Goal: Task Accomplishment & Management: Use online tool/utility

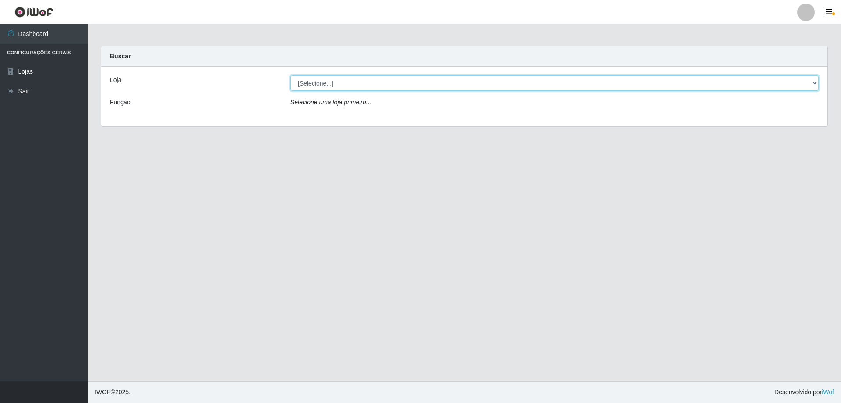
click at [315, 83] on select "[Selecione...] SuperShow Bis - Avenida 6 SuperShow [GEOGRAPHIC_DATA]" at bounding box center [554, 82] width 528 height 15
select select "60"
click at [290, 75] on select "[Selecione...] SuperShow Bis - Avenida 6 SuperShow [GEOGRAPHIC_DATA]" at bounding box center [554, 82] width 528 height 15
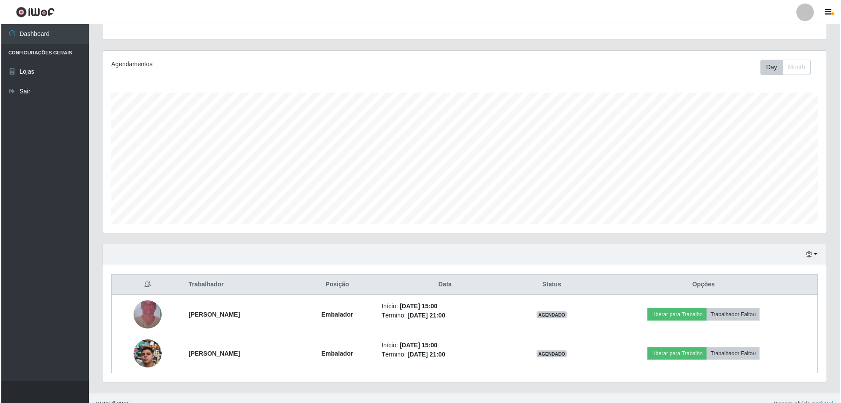
scroll to position [101, 0]
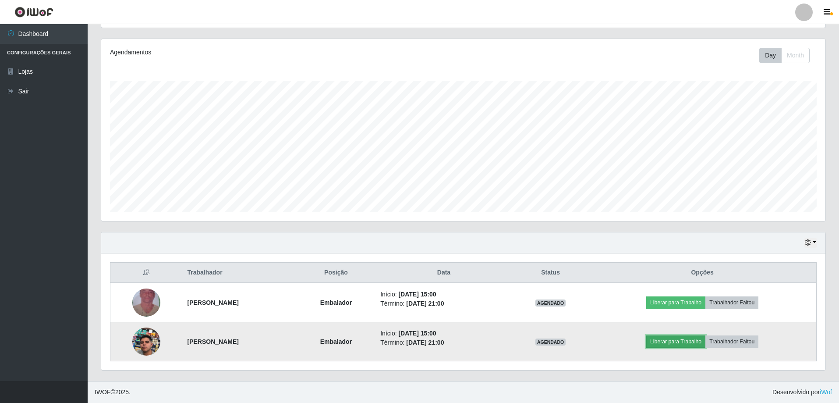
click at [670, 340] on button "Liberar para Trabalho" at bounding box center [675, 341] width 59 height 12
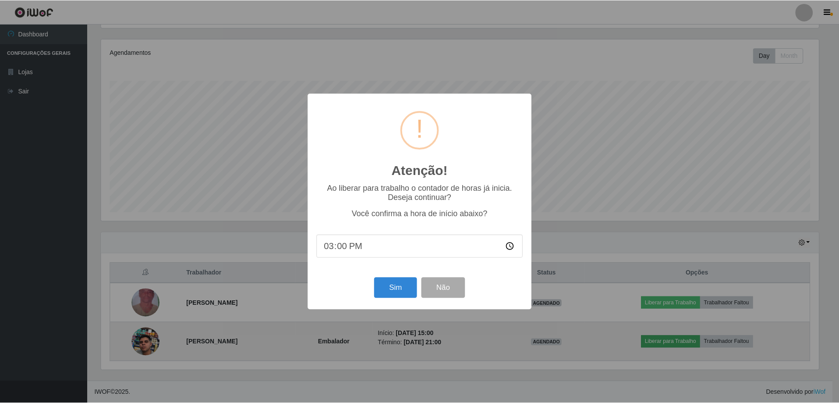
scroll to position [182, 720]
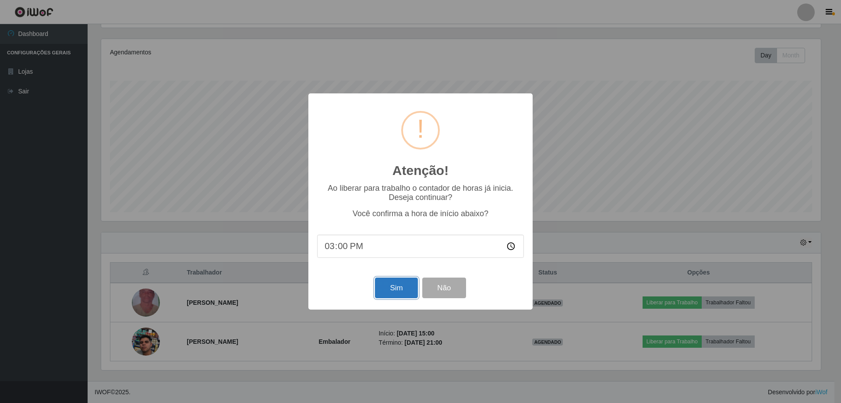
click at [394, 291] on button "Sim" at bounding box center [396, 287] width 42 height 21
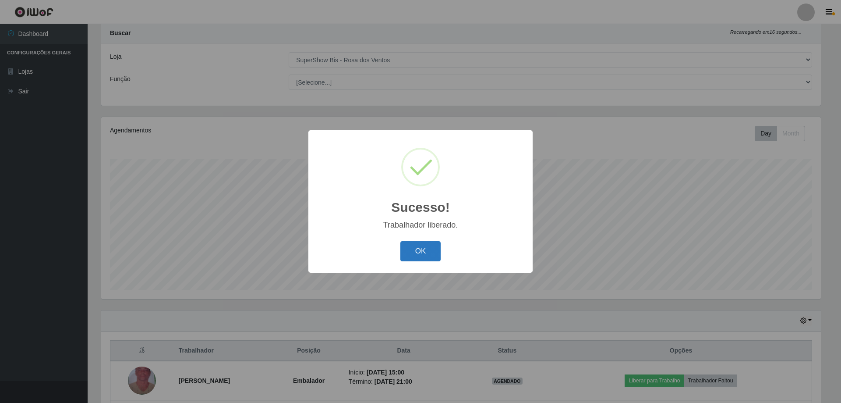
click at [417, 255] on button "OK" at bounding box center [420, 251] width 41 height 21
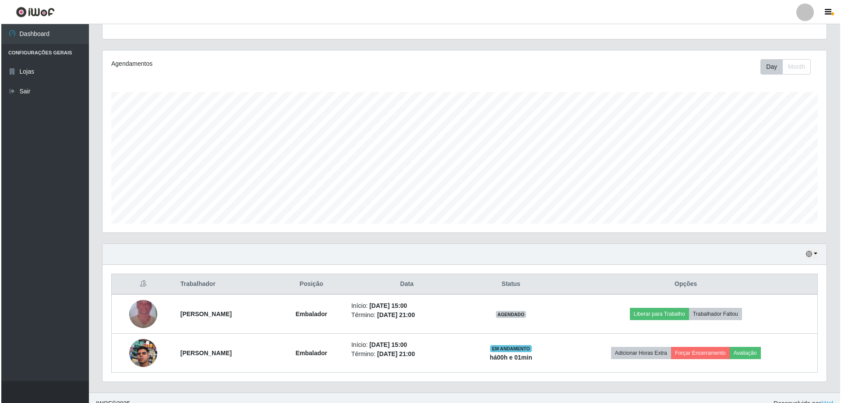
scroll to position [101, 0]
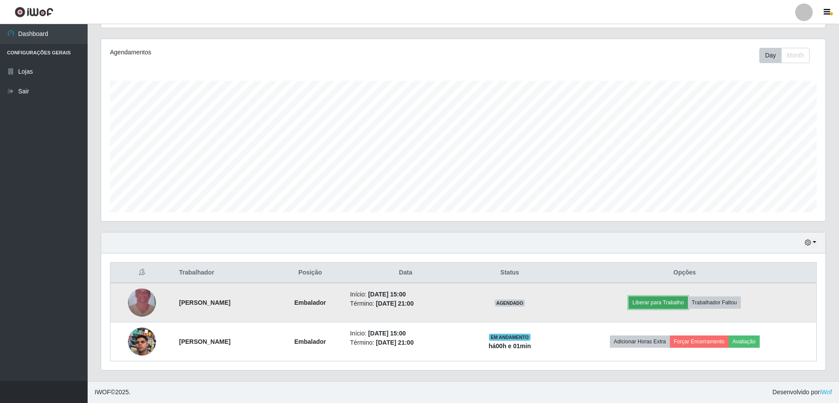
click at [649, 304] on button "Liberar para Trabalho" at bounding box center [658, 302] width 59 height 12
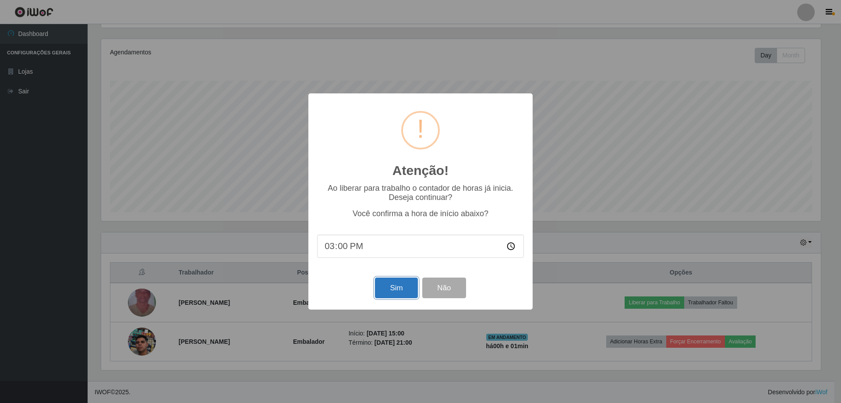
click at [393, 285] on button "Sim" at bounding box center [396, 287] width 42 height 21
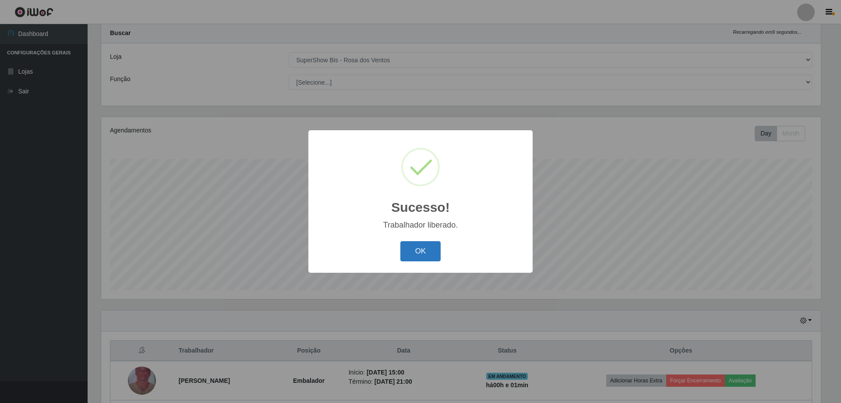
click at [413, 249] on button "OK" at bounding box center [420, 251] width 41 height 21
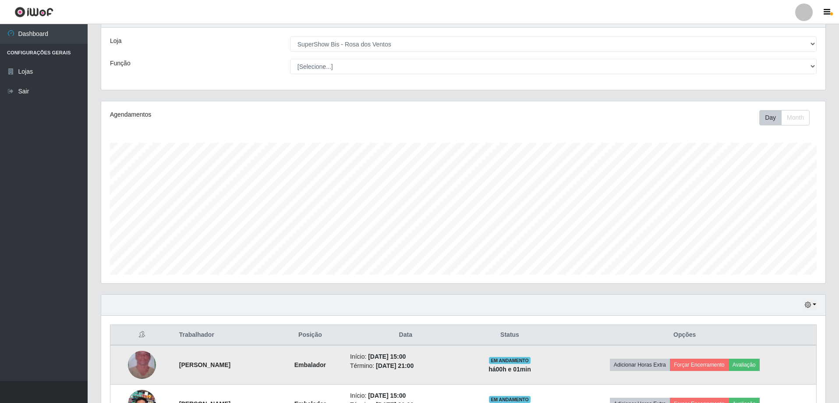
scroll to position [0, 0]
